Goal: Navigation & Orientation: Understand site structure

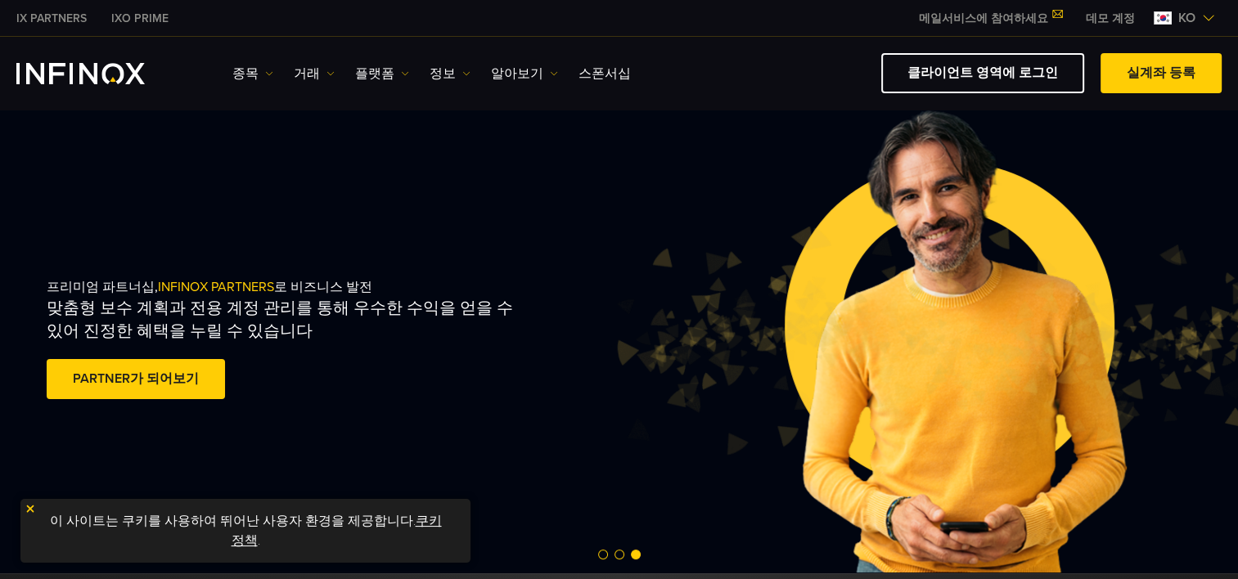
click at [56, 68] on img "INFINOX Logo" at bounding box center [80, 73] width 128 height 21
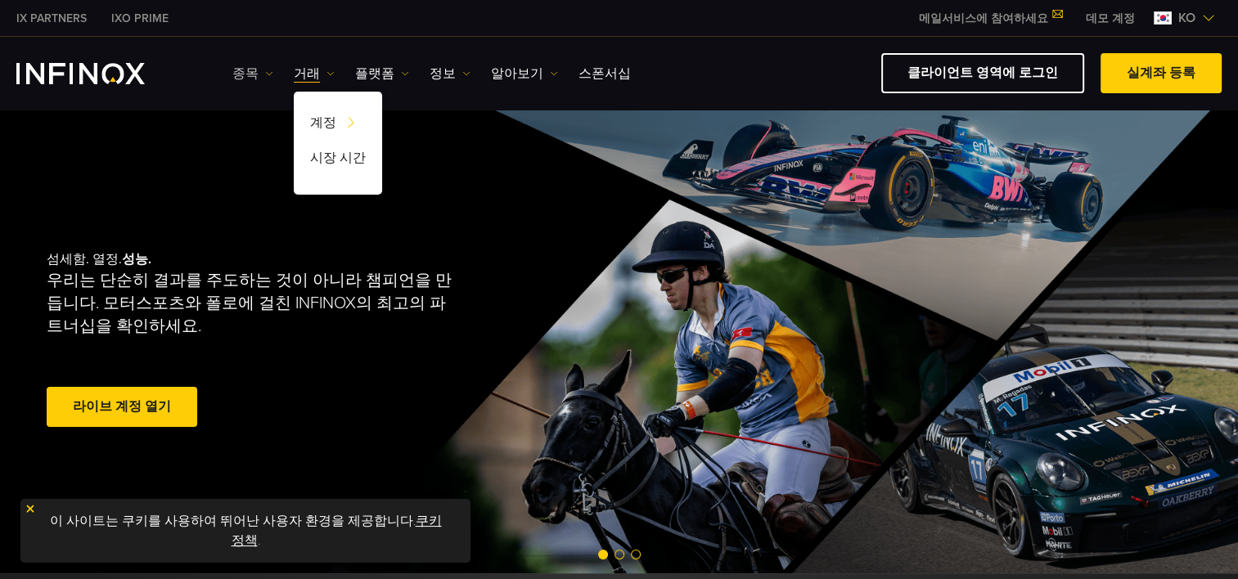
click at [236, 70] on link "종목" at bounding box center [252, 74] width 41 height 20
